Goal: Transaction & Acquisition: Obtain resource

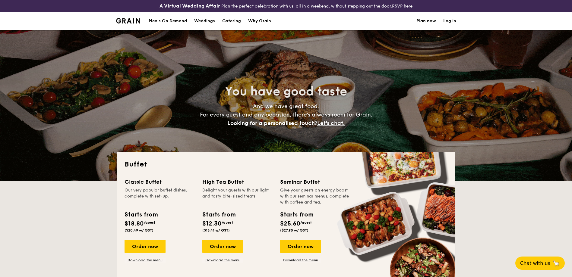
select select
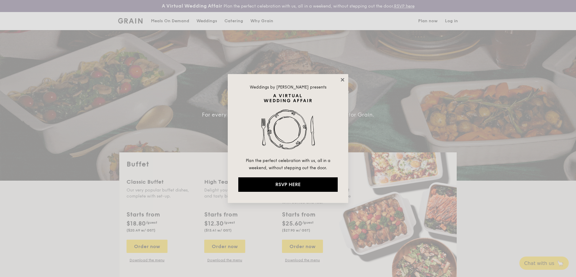
click at [345, 81] on icon at bounding box center [342, 79] width 5 height 5
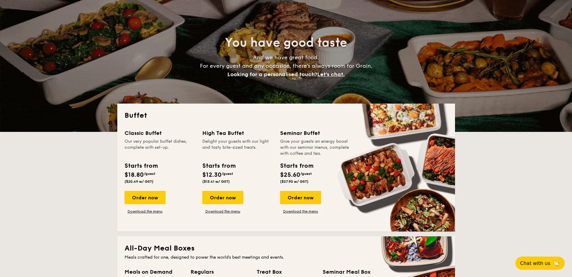
scroll to position [241, 0]
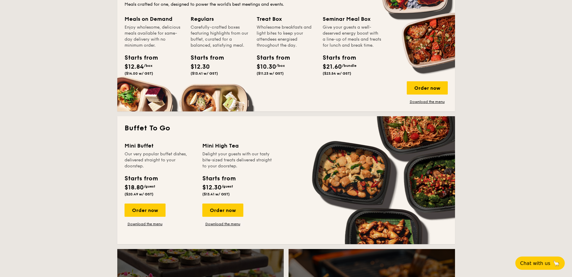
scroll to position [302, 0]
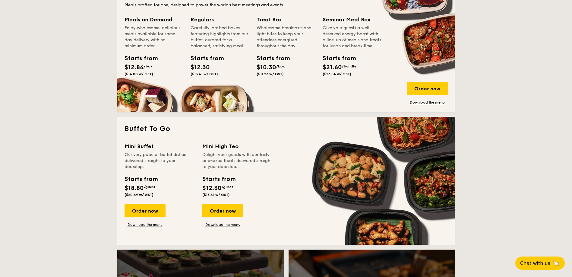
click at [154, 225] on link "Download the menu" at bounding box center [145, 225] width 41 height 5
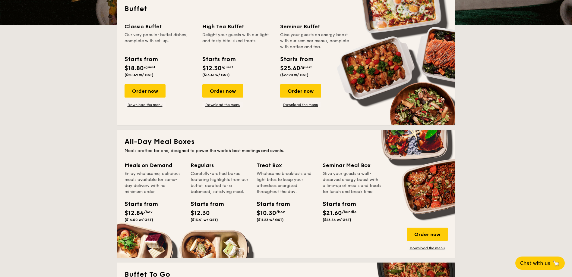
scroll to position [121, 0]
